Goal: Task Accomplishment & Management: Complete application form

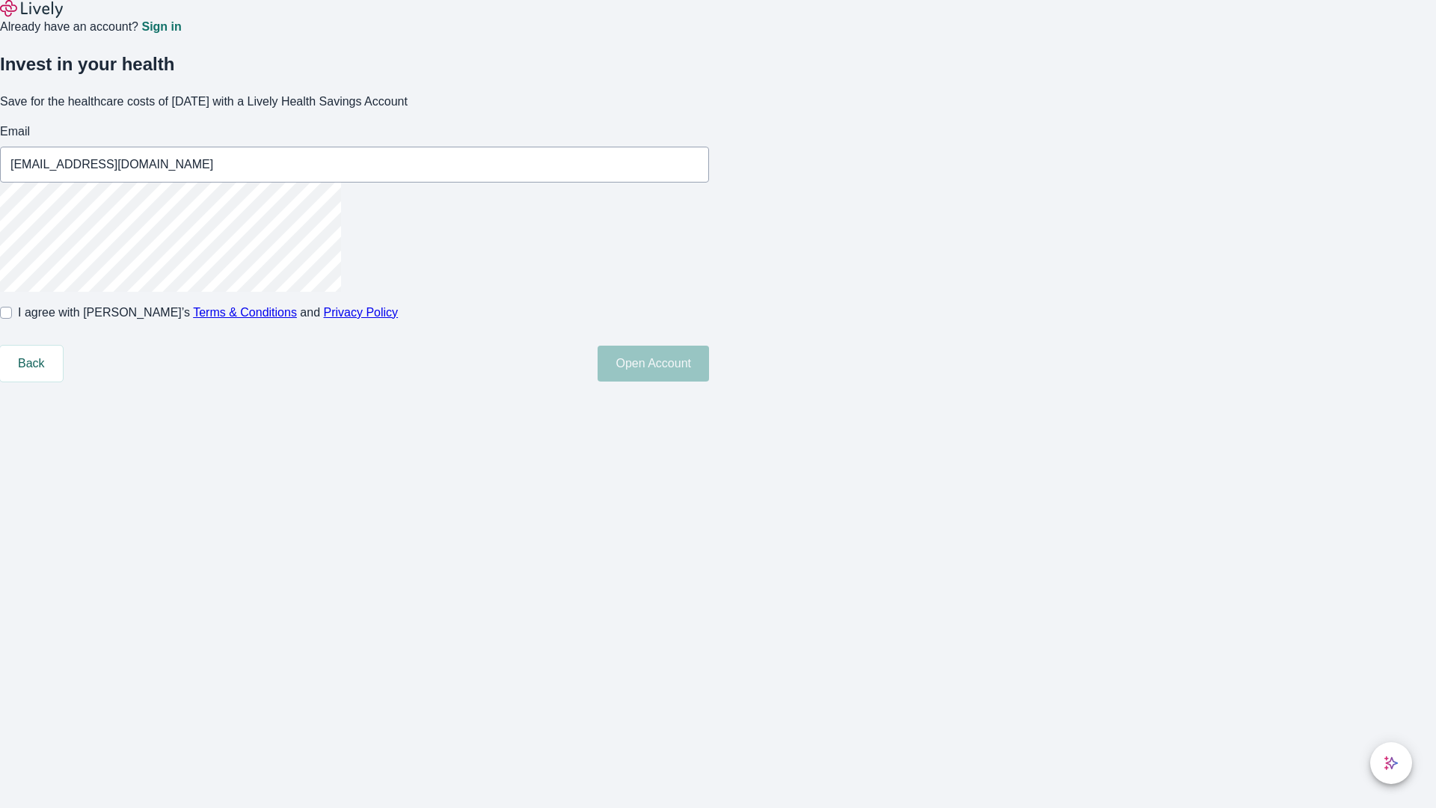
click at [12, 319] on input "I agree with Lively’s Terms & Conditions and Privacy Policy" at bounding box center [6, 313] width 12 height 12
checkbox input "true"
click at [709, 381] on button "Open Account" at bounding box center [653, 364] width 111 height 36
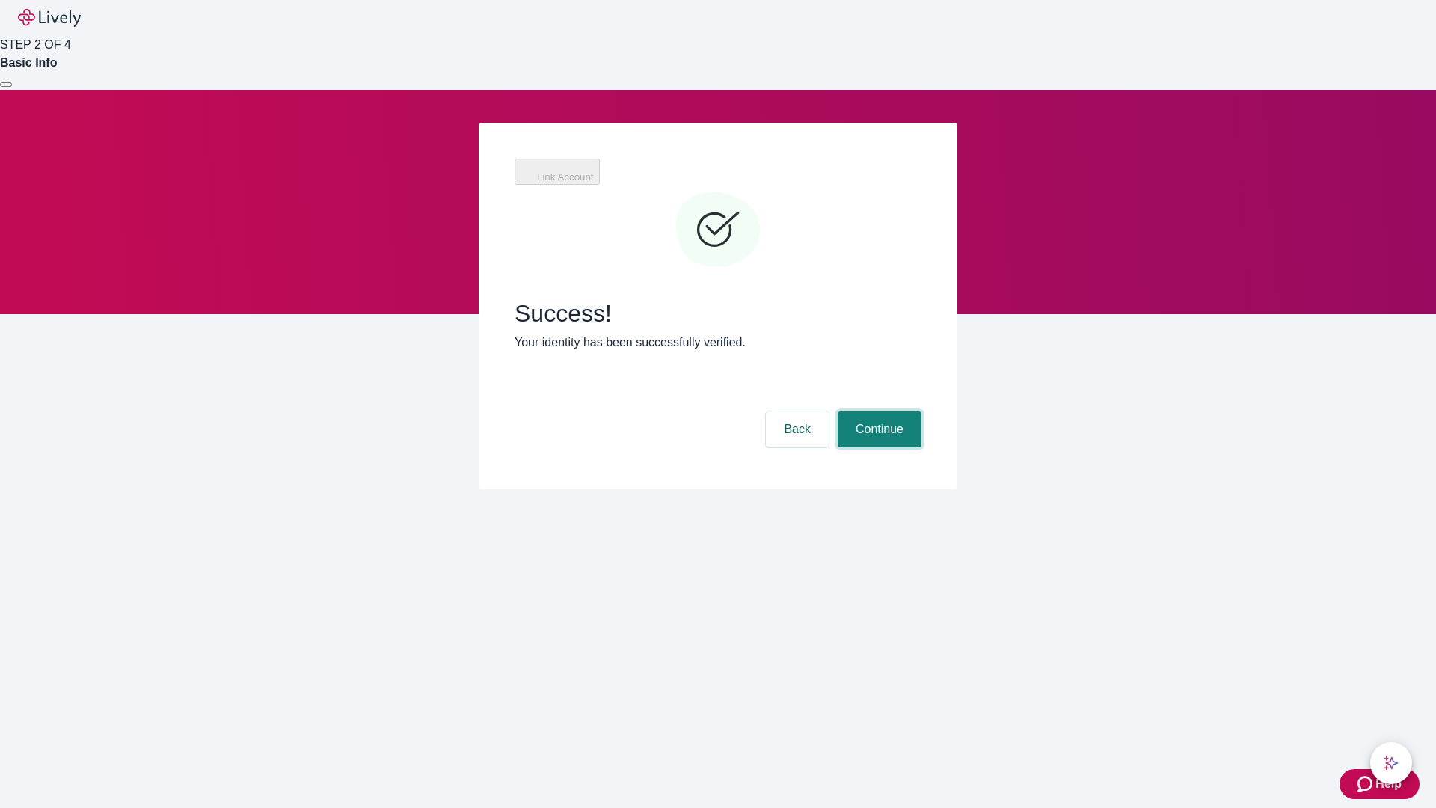
click at [877, 411] on button "Continue" at bounding box center [880, 429] width 84 height 36
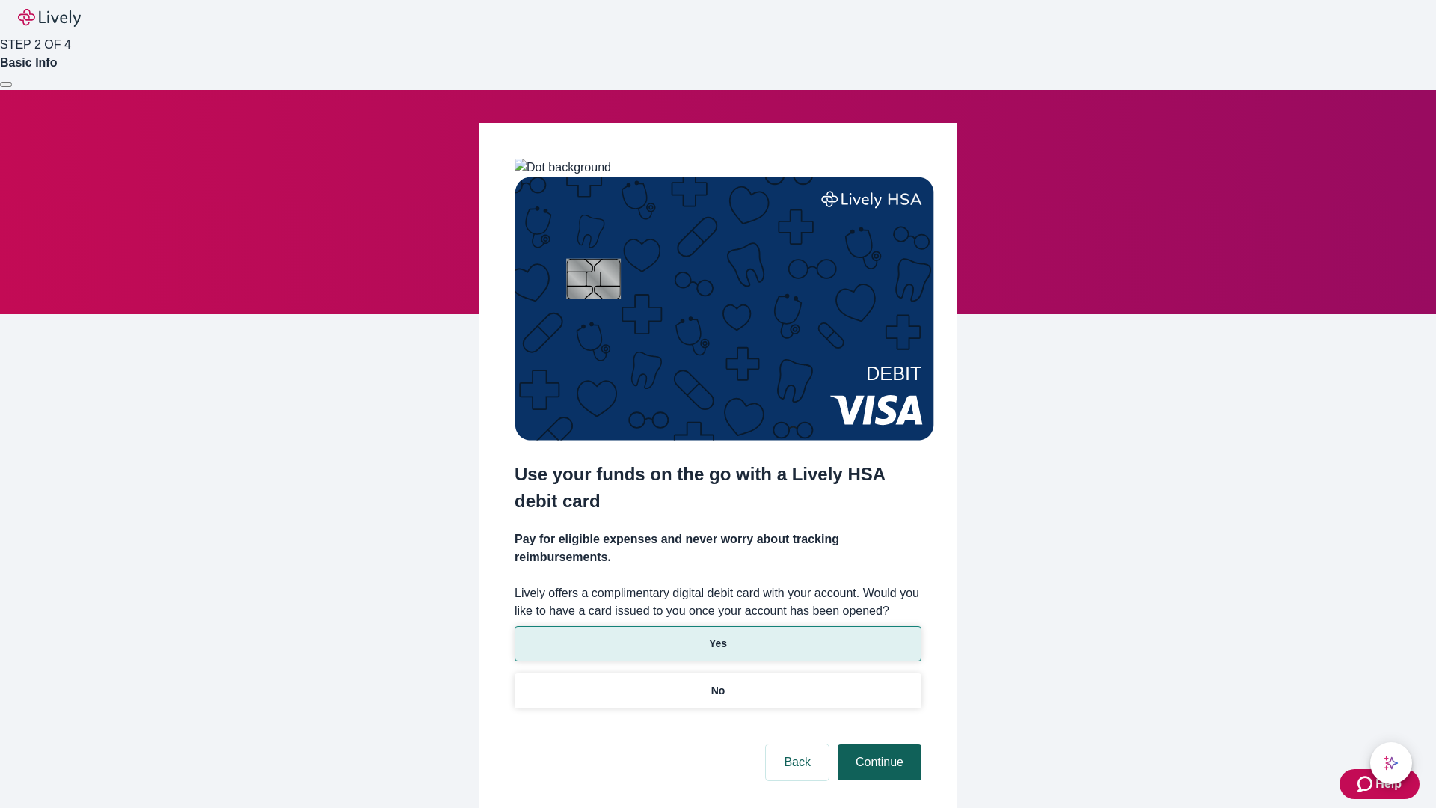
click at [717, 683] on p "No" at bounding box center [718, 691] width 14 height 16
click at [877, 744] on button "Continue" at bounding box center [880, 762] width 84 height 36
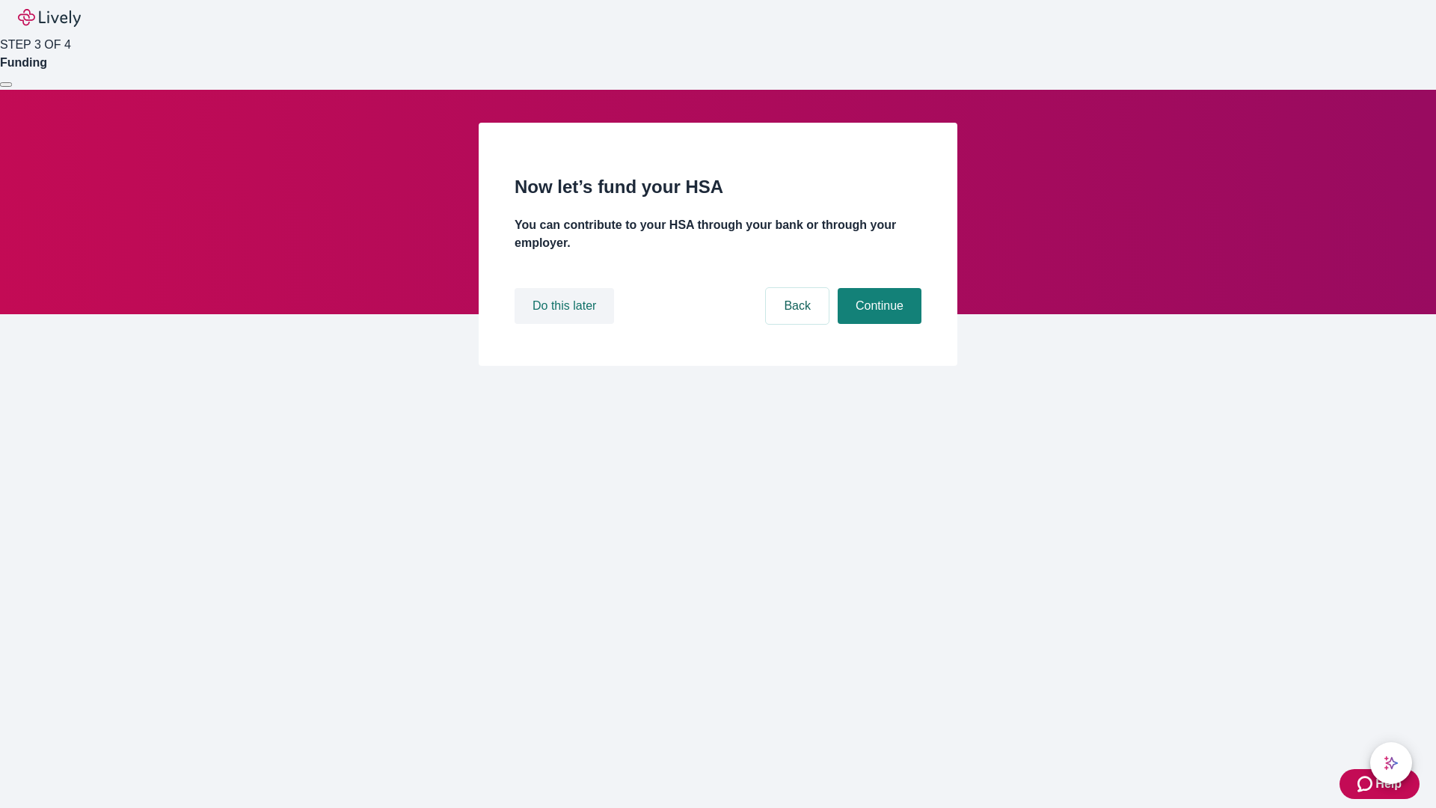
click at [566, 324] on button "Do this later" at bounding box center [564, 306] width 99 height 36
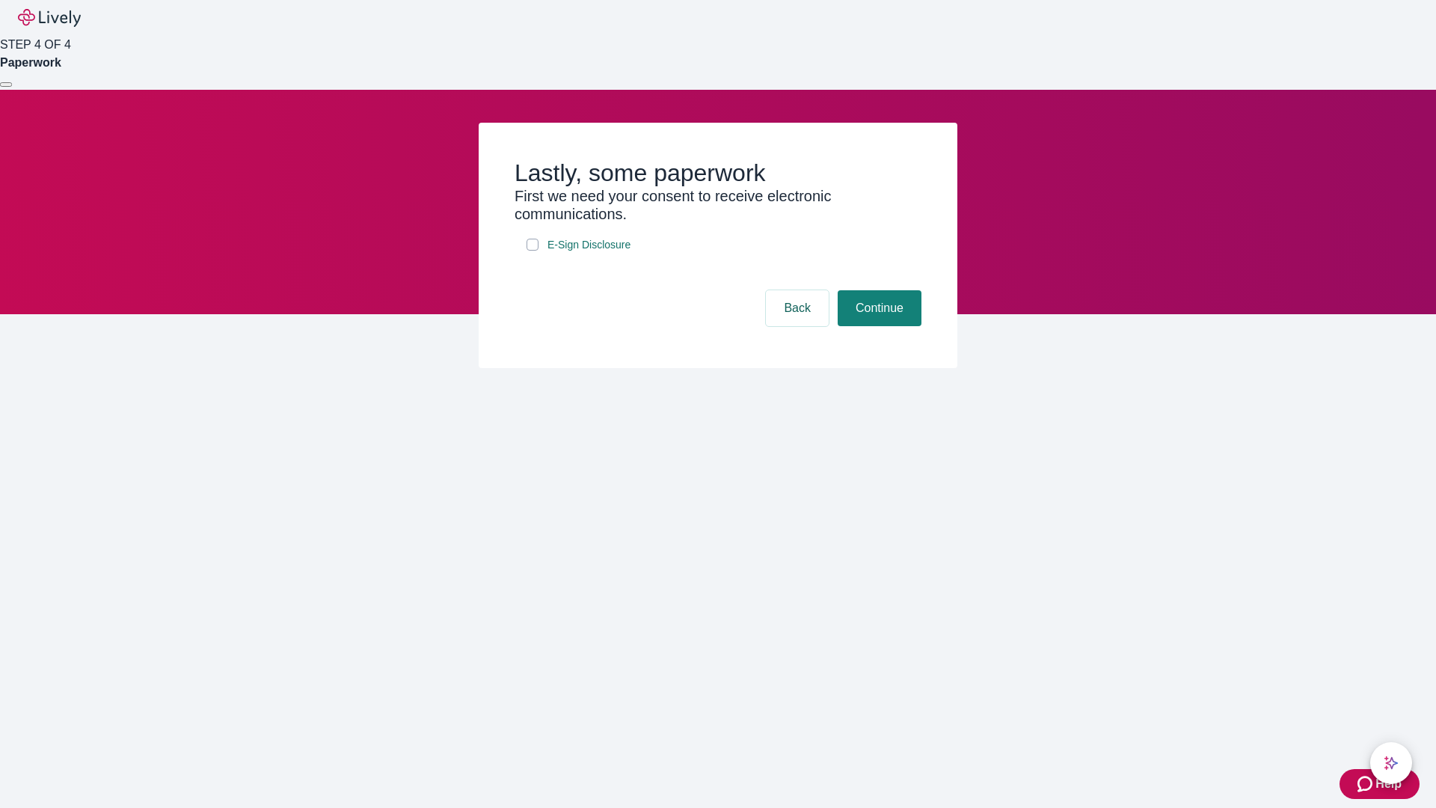
click at [533, 251] on input "E-Sign Disclosure" at bounding box center [533, 245] width 12 height 12
checkbox input "true"
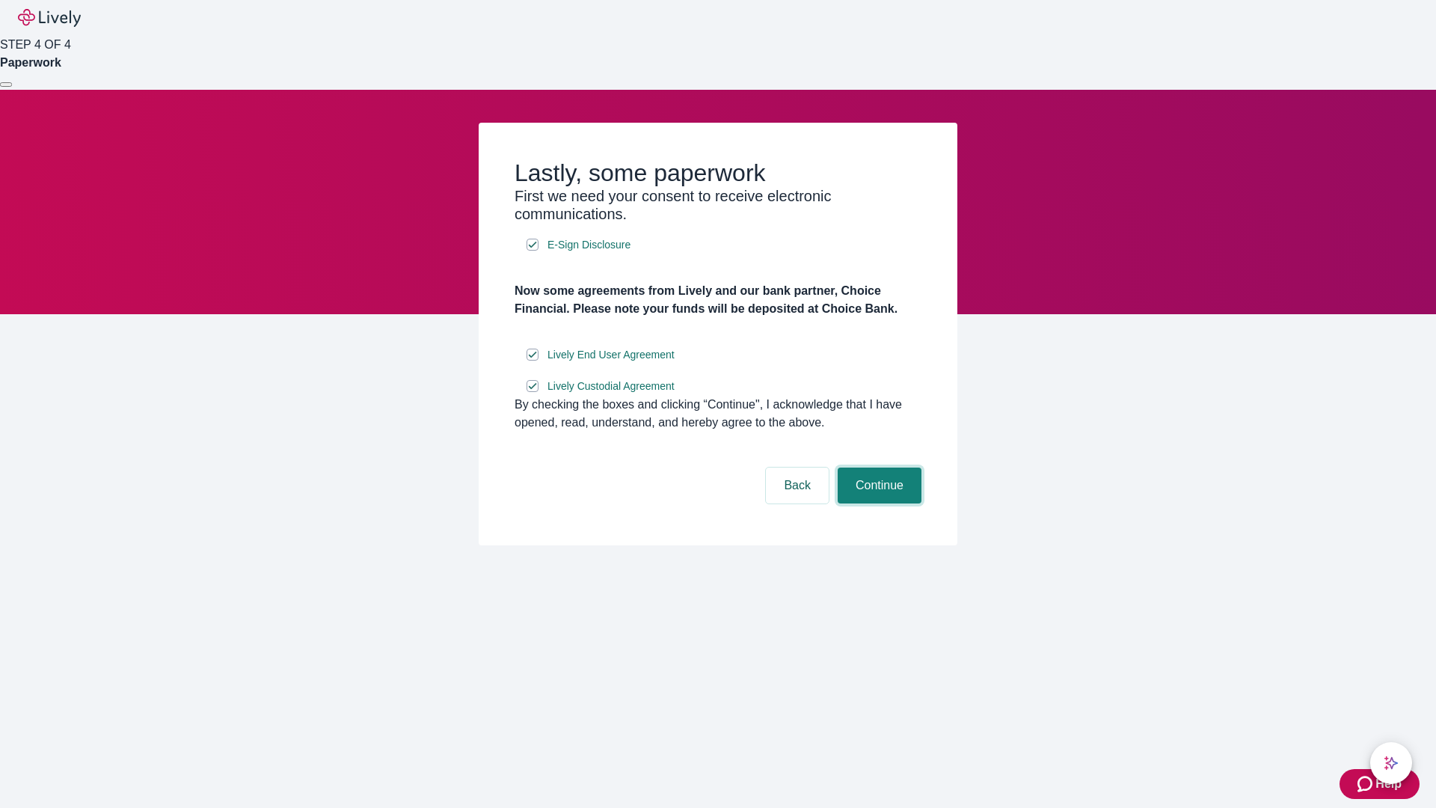
click at [877, 503] on button "Continue" at bounding box center [880, 486] width 84 height 36
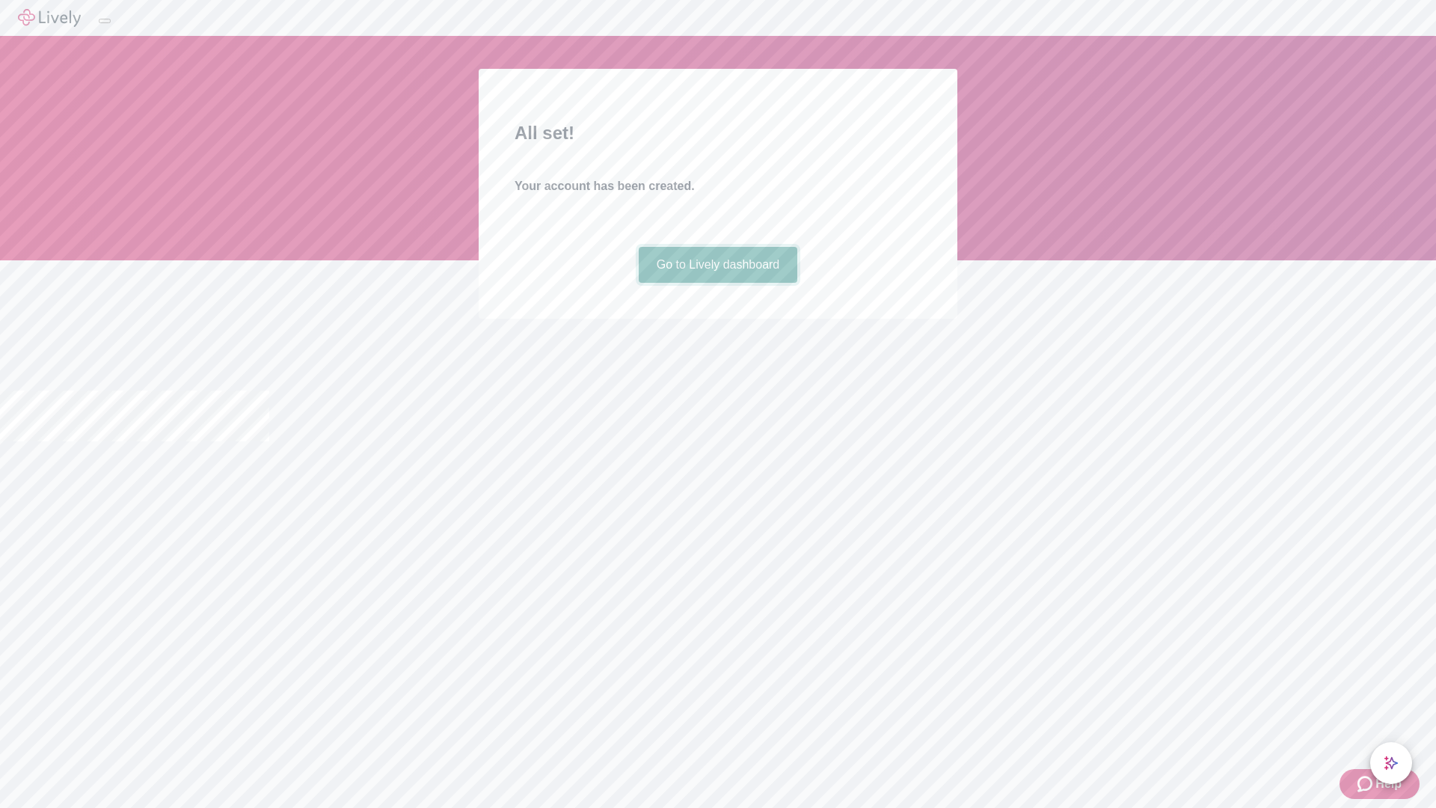
click at [717, 283] on link "Go to Lively dashboard" at bounding box center [718, 265] width 159 height 36
